Goal: Task Accomplishment & Management: Manage account settings

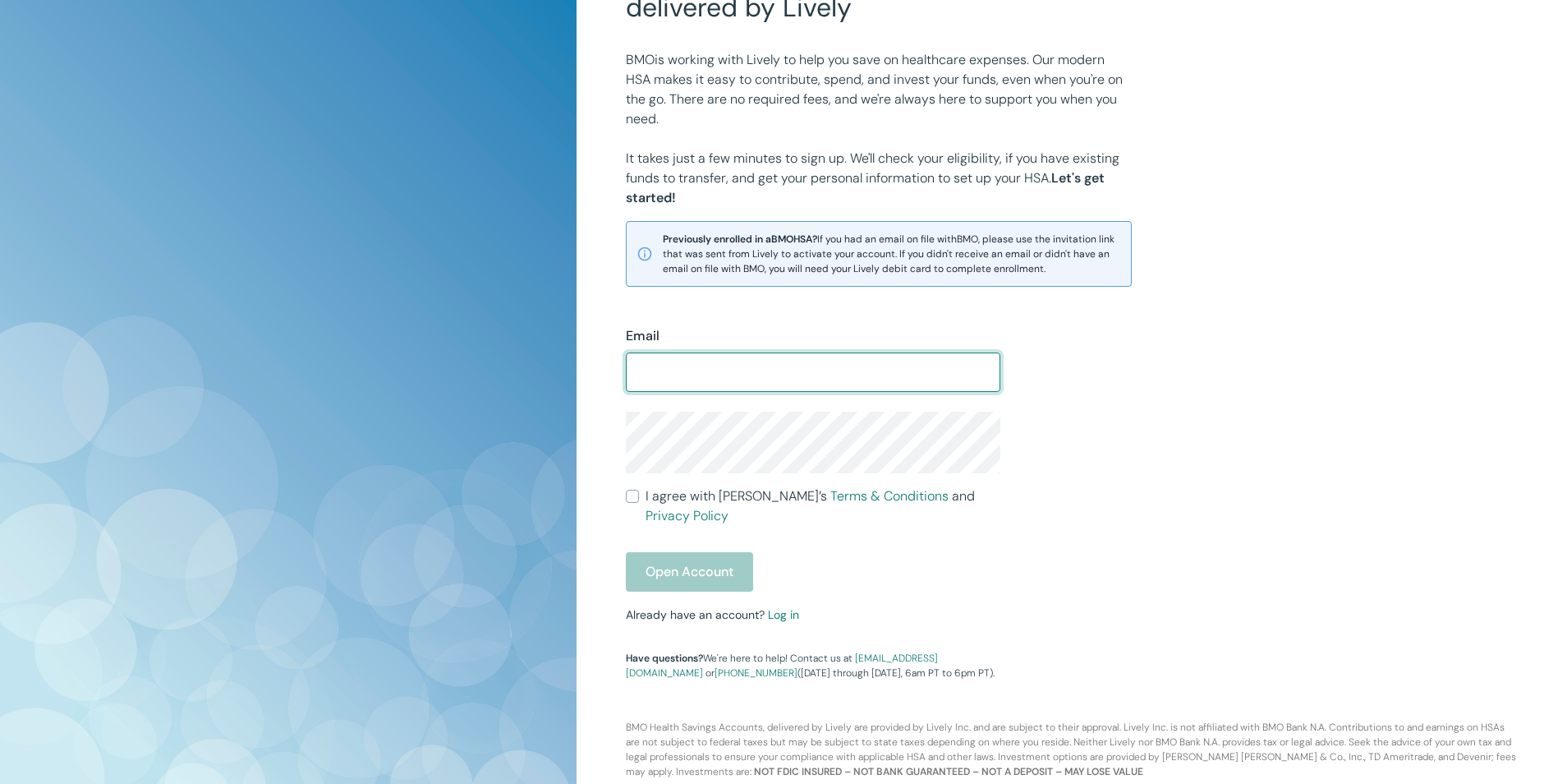
scroll to position [157, 0]
click at [784, 599] on div "Email ​ I agree with Lively’s Terms & Conditions and Privacy Policy Open Accoun…" at bounding box center [803, 491] width 395 height 374
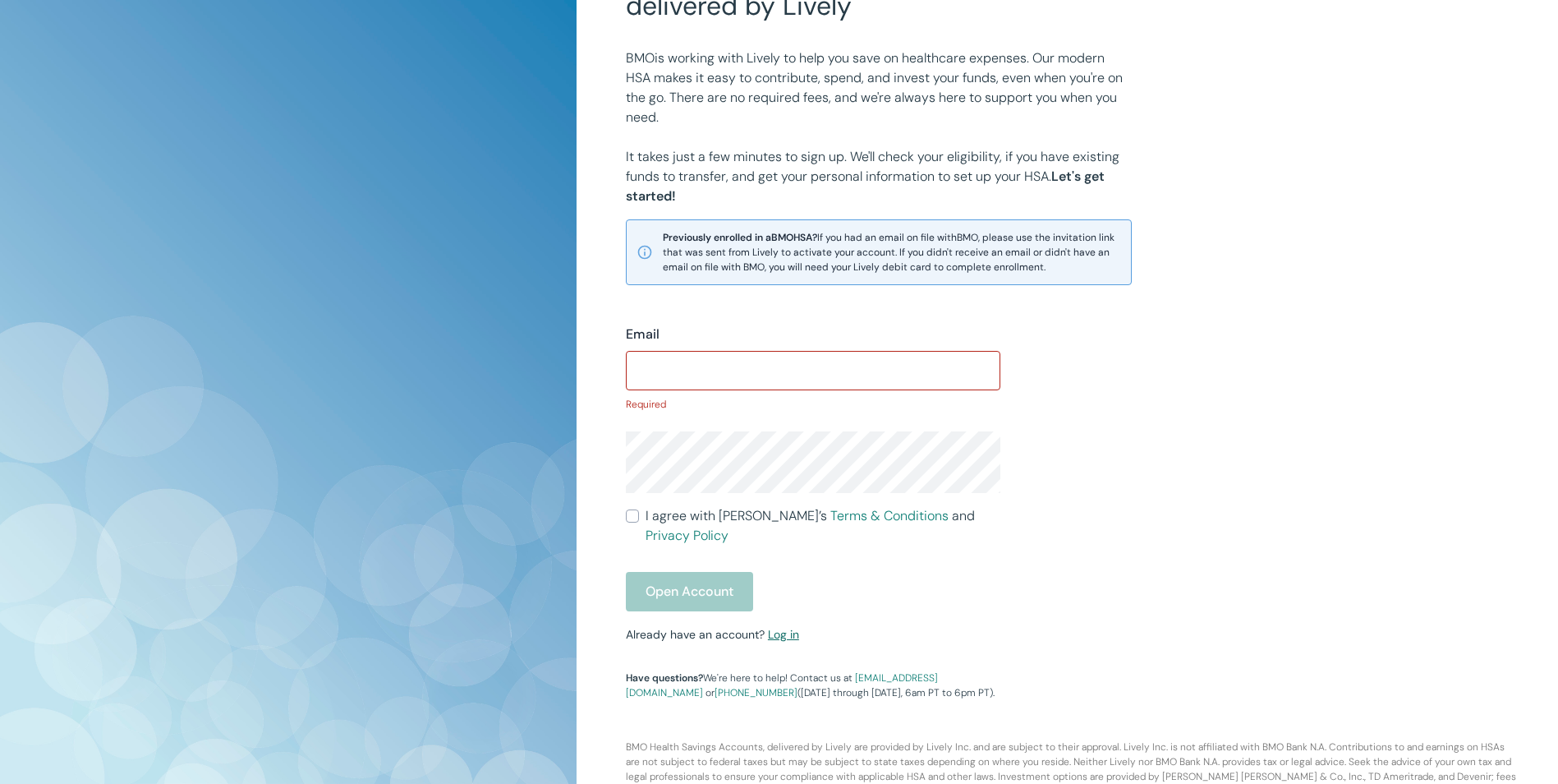
click at [782, 627] on link "Log in" at bounding box center [783, 634] width 31 height 15
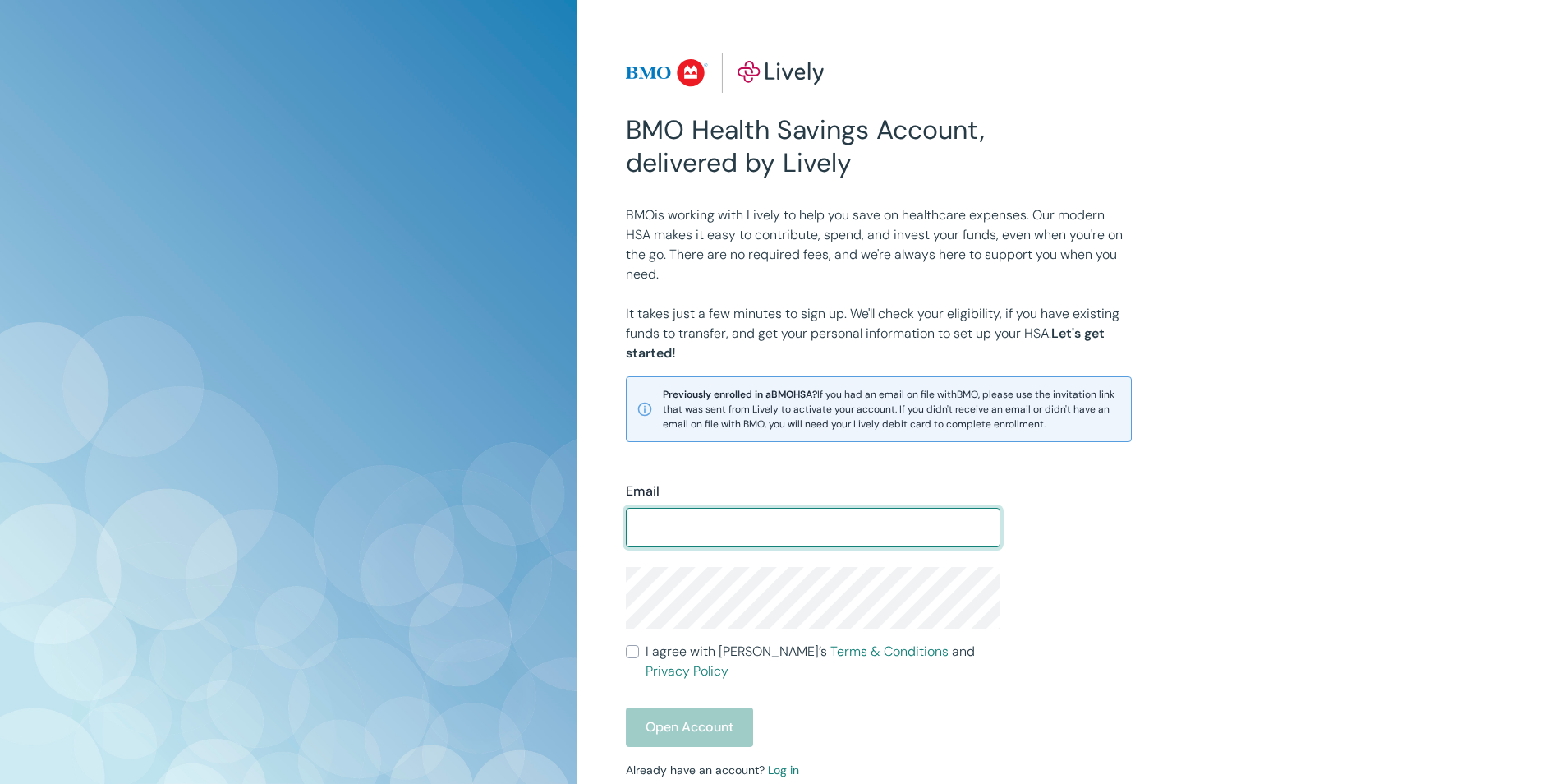
scroll to position [157, 0]
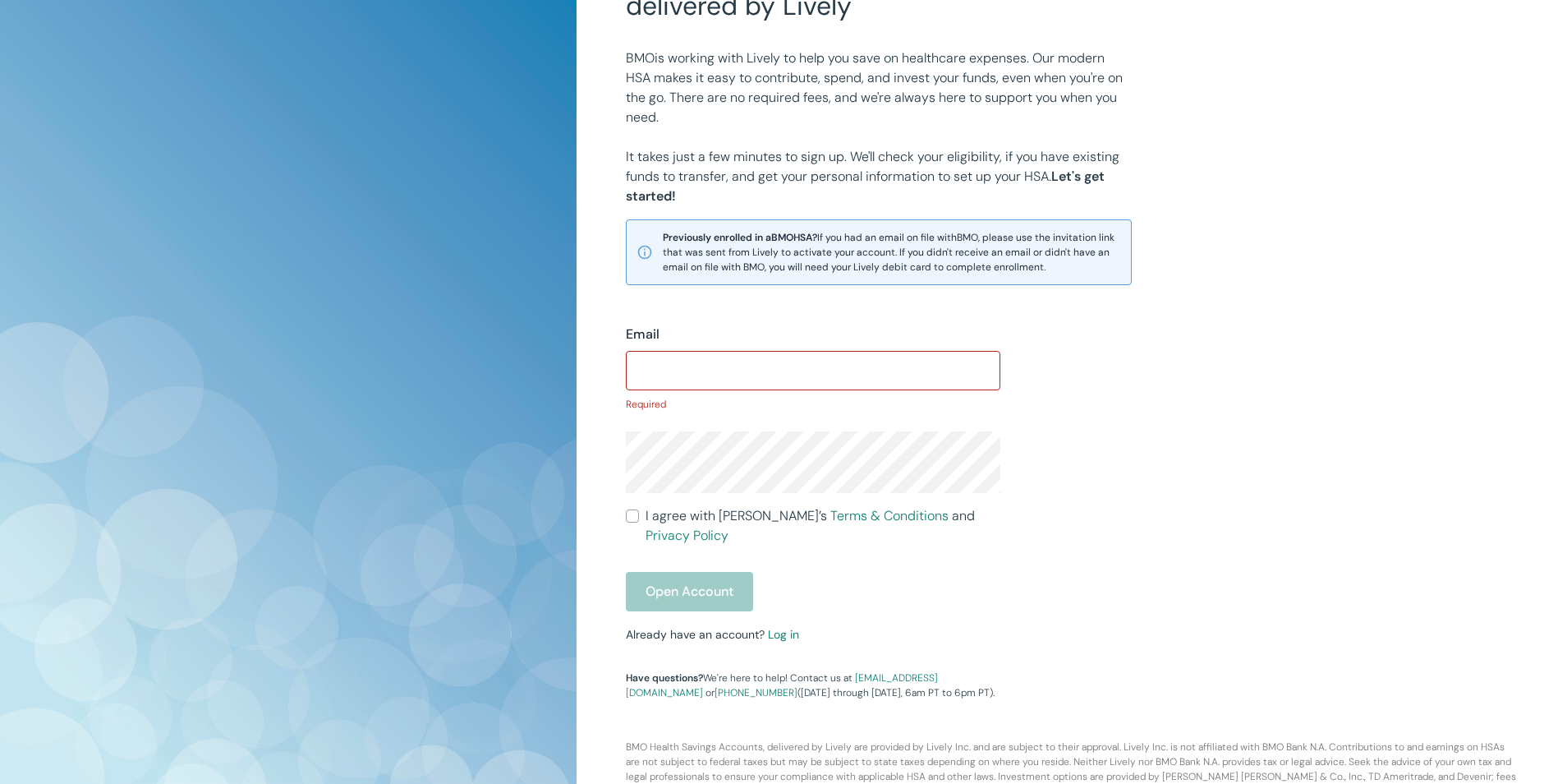
click at [785, 598] on div "Email ​ Required I agree with Lively’s Terms & Conditions and Privacy Policy Op…" at bounding box center [803, 502] width 395 height 395
click at [784, 627] on link "Log in" at bounding box center [783, 634] width 31 height 15
